Goal: Check status: Check status

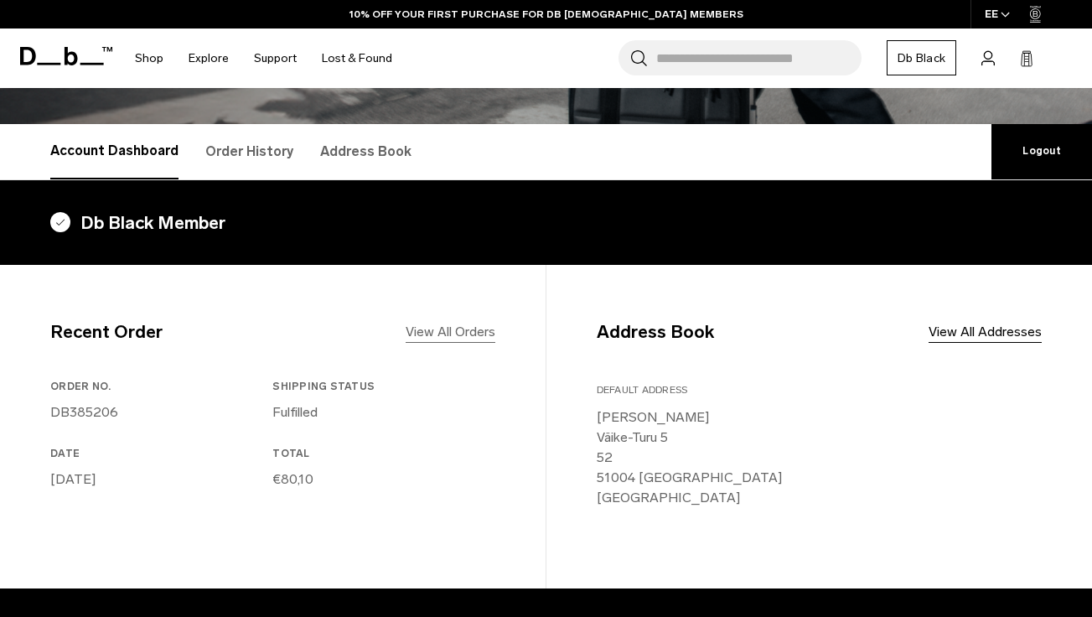
click at [425, 329] on link "View All Orders" at bounding box center [451, 332] width 90 height 20
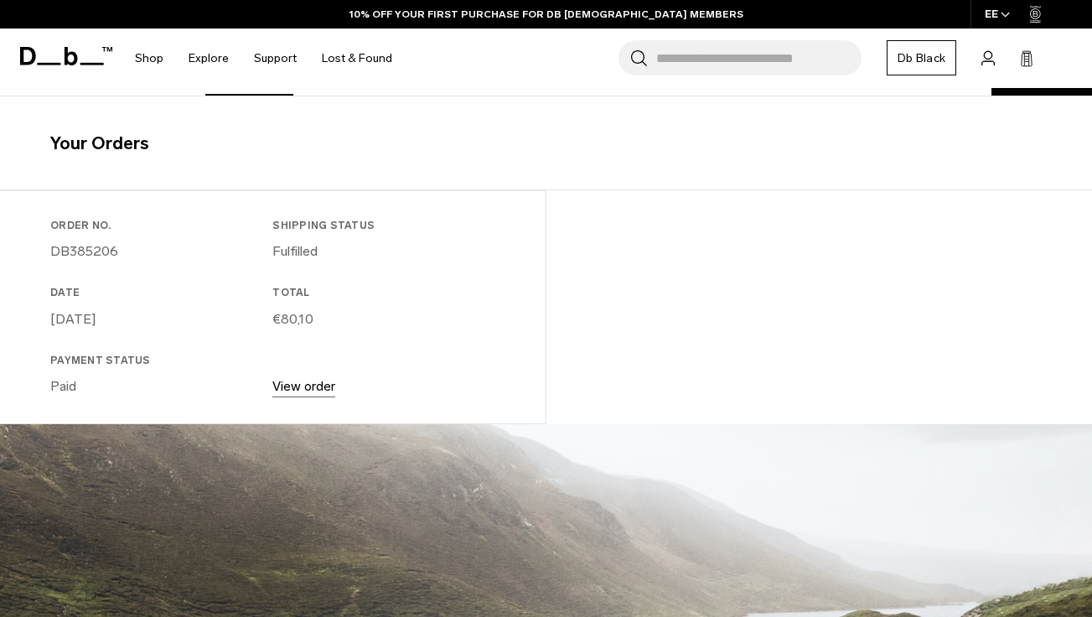
click at [312, 383] on link "View order" at bounding box center [303, 386] width 63 height 16
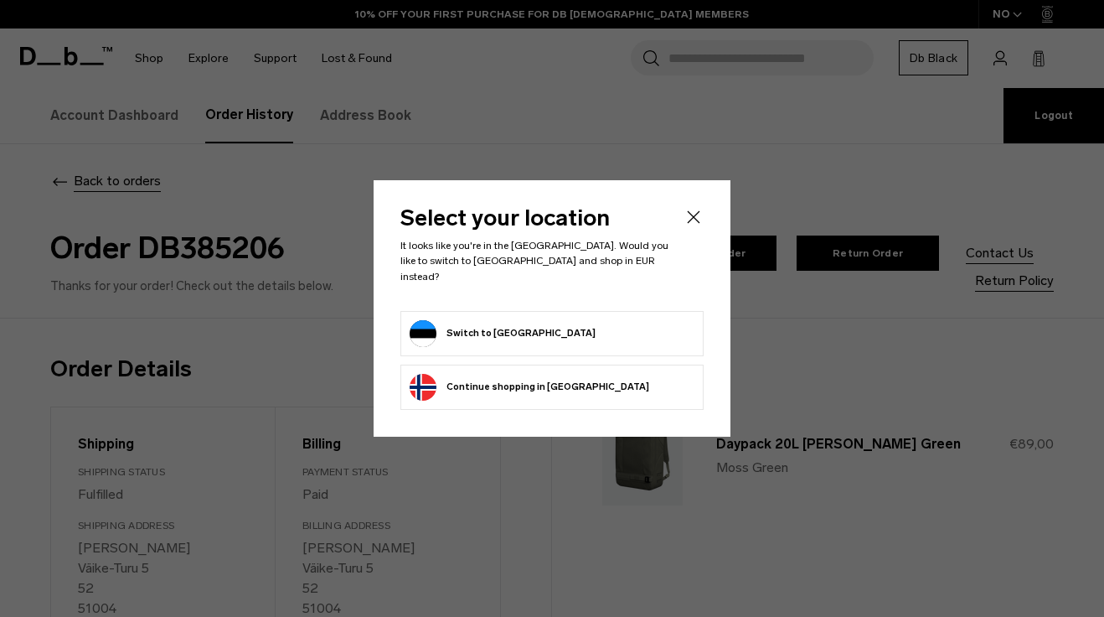
click at [694, 214] on icon "Close" at bounding box center [694, 217] width 20 height 20
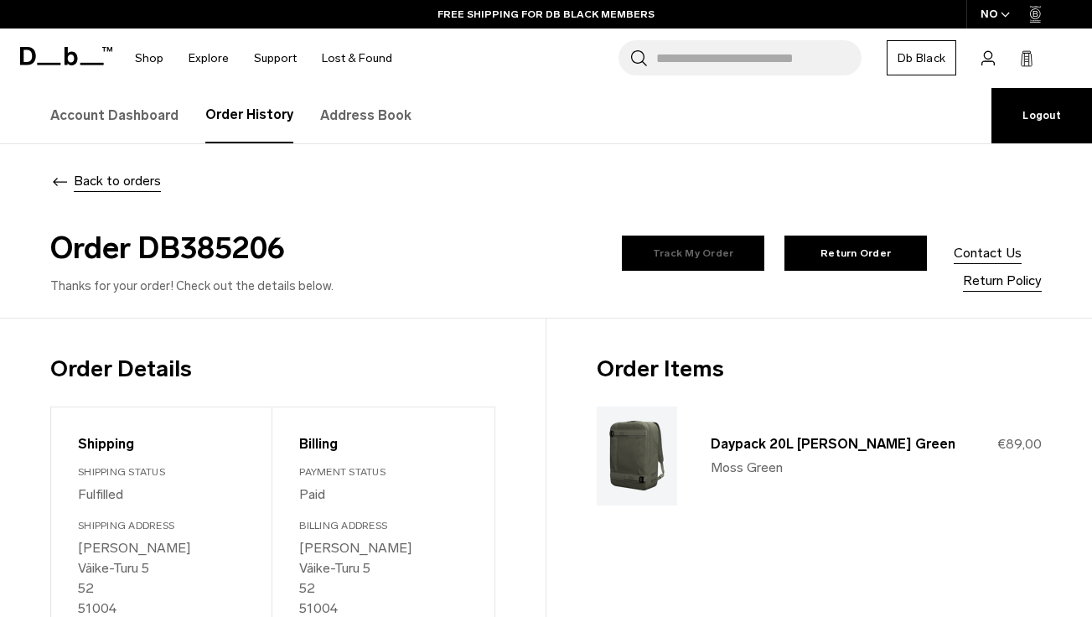
click at [622, 261] on link "Track My Order" at bounding box center [693, 252] width 142 height 35
click at [784, 263] on link "Return Order" at bounding box center [855, 252] width 142 height 35
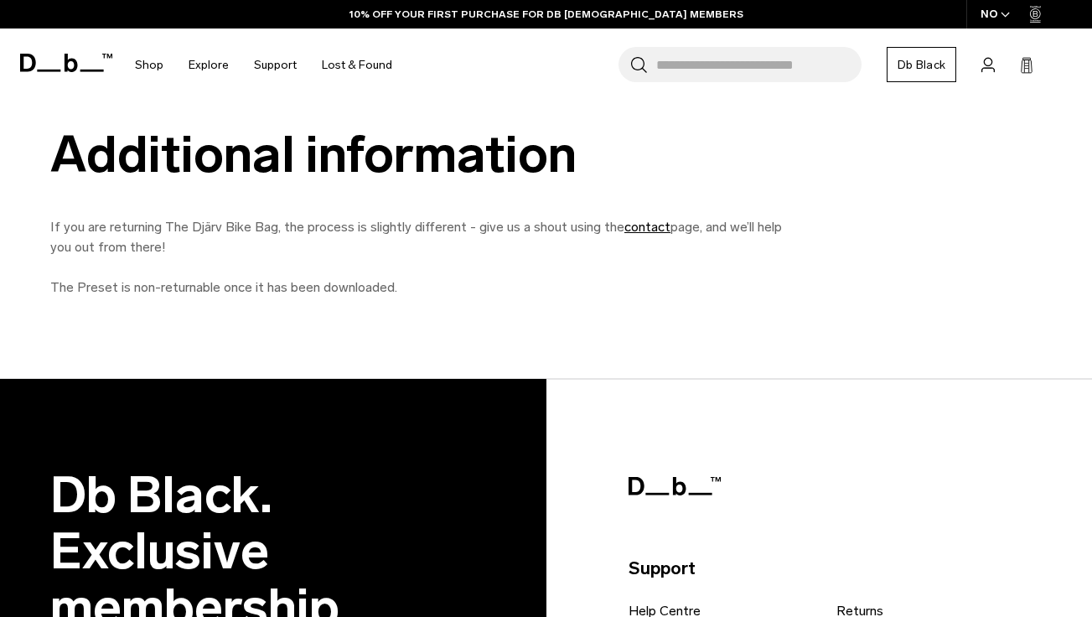
scroll to position [754, 0]
